Goal: Navigation & Orientation: Understand site structure

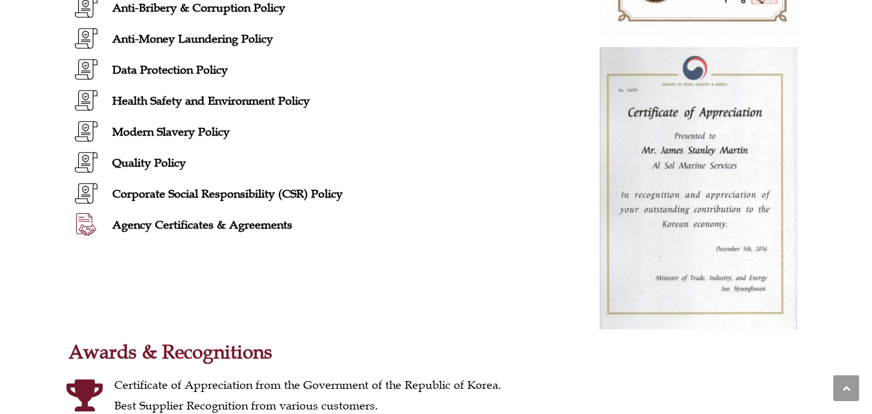
scroll to position [645, 0]
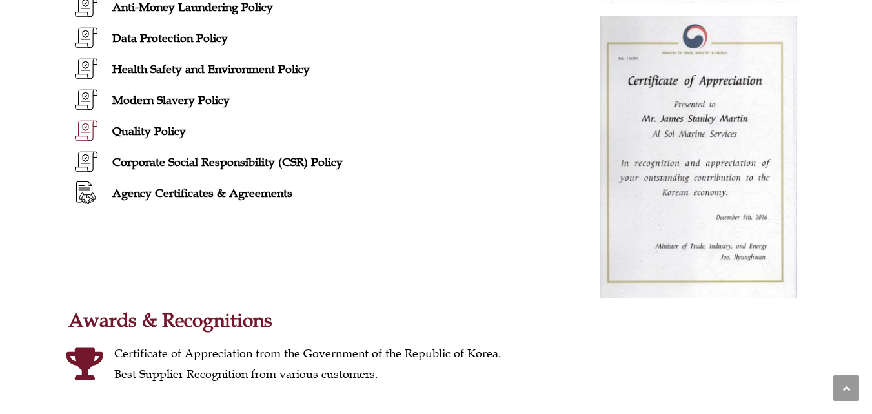
click at [162, 132] on span "Quality Policy" at bounding box center [147, 131] width 77 height 21
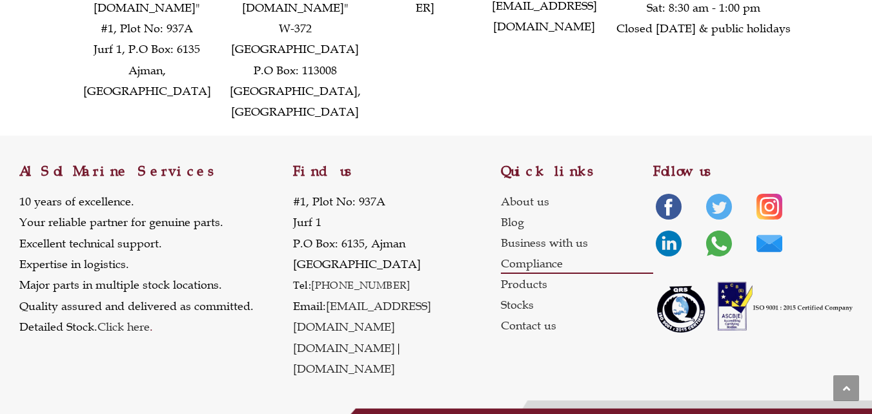
scroll to position [1534, 0]
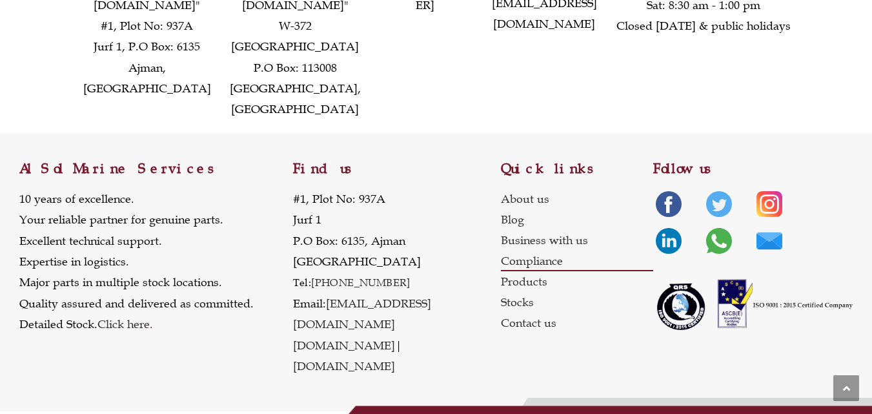
click at [725, 338] on img at bounding box center [752, 305] width 199 height 66
click at [675, 338] on img at bounding box center [752, 305] width 199 height 66
click at [807, 338] on img at bounding box center [752, 305] width 199 height 66
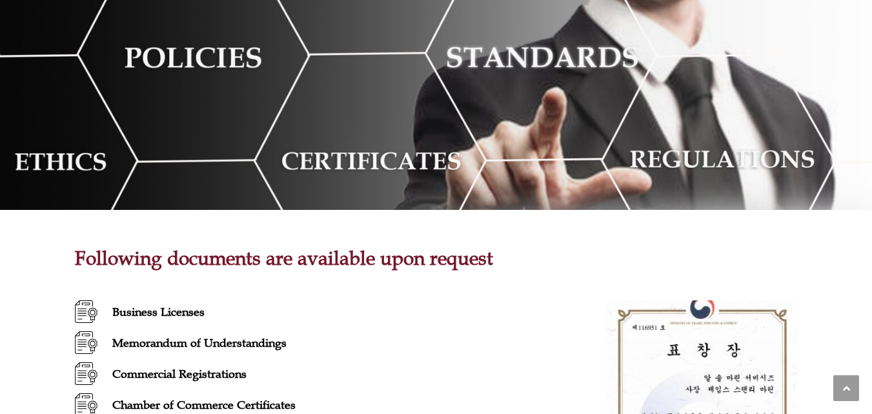
scroll to position [0, 0]
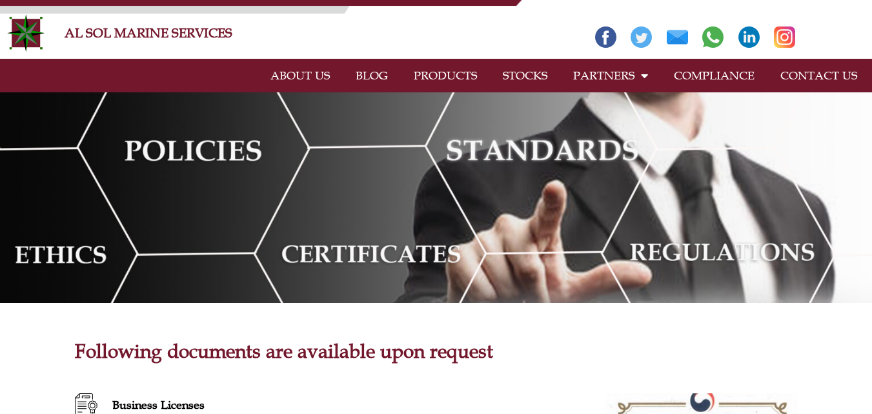
click at [281, 75] on link "ABOUT US" at bounding box center [299, 76] width 85 height 30
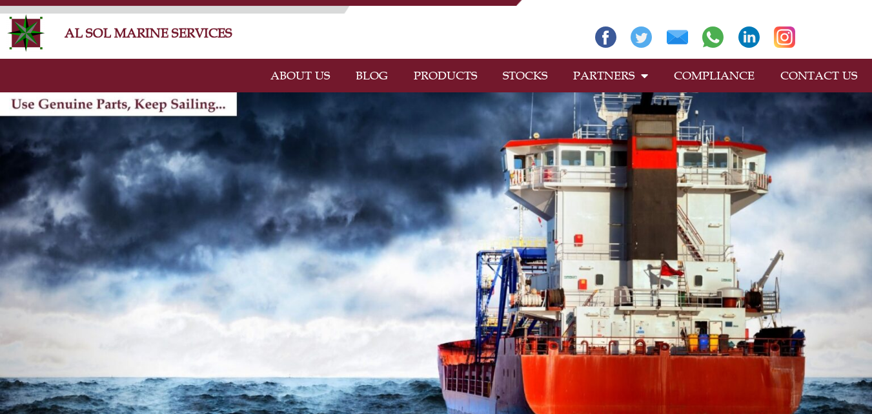
click at [685, 77] on link "COMPLIANCE" at bounding box center [714, 76] width 106 height 30
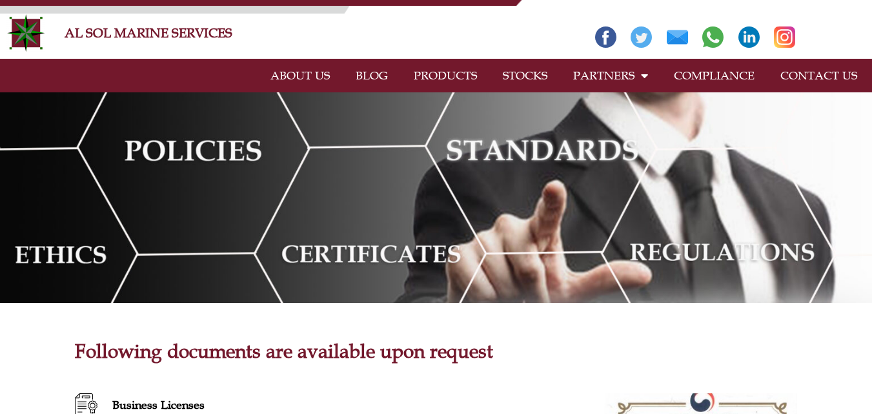
click at [301, 75] on link "ABOUT US" at bounding box center [299, 76] width 85 height 30
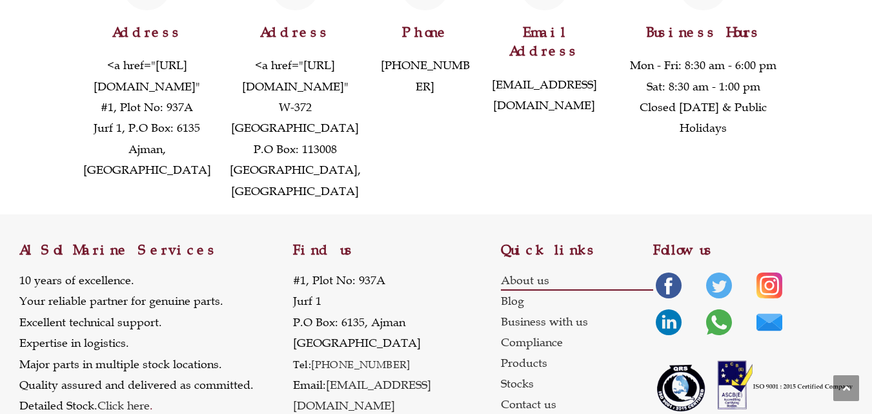
scroll to position [1221, 0]
